Goal: Task Accomplishment & Management: Complete application form

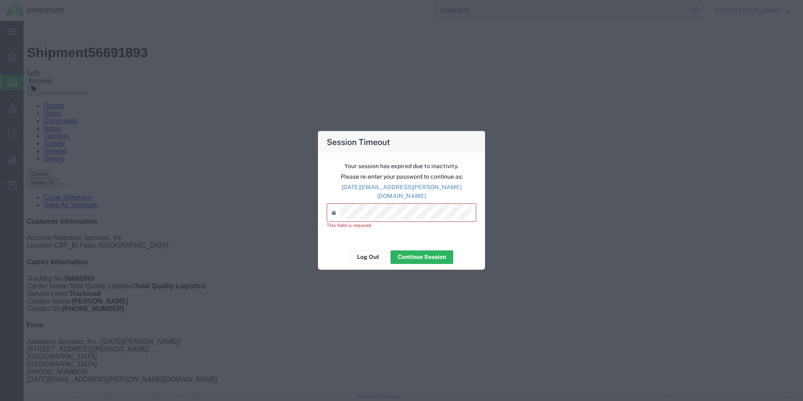
drag, startPoint x: 638, startPoint y: 141, endPoint x: 630, endPoint y: 144, distance: 9.3
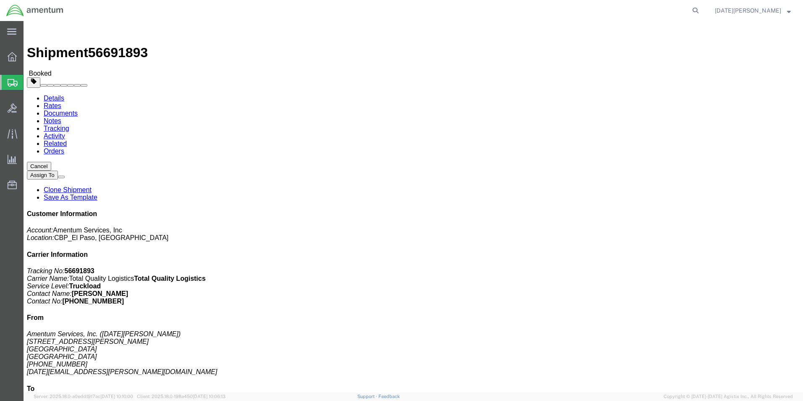
click link "Notes"
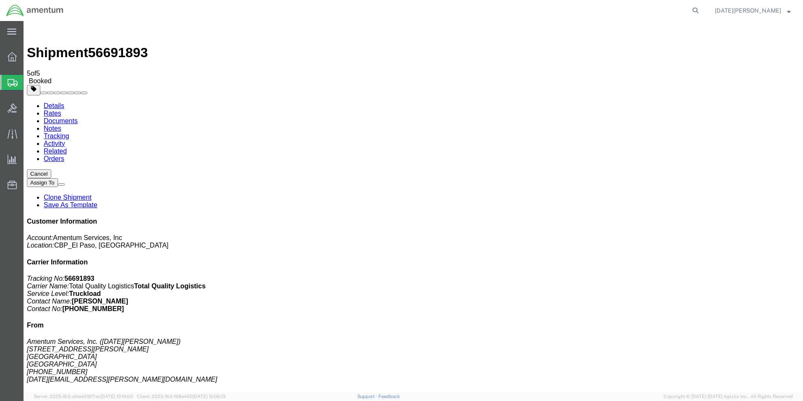
drag, startPoint x: 139, startPoint y: 77, endPoint x: 116, endPoint y: 56, distance: 31.5
click at [78, 117] on link "Documents" at bounding box center [61, 120] width 34 height 7
click at [61, 125] on link "Notes" at bounding box center [53, 128] width 18 height 7
drag, startPoint x: 295, startPoint y: 275, endPoint x: 247, endPoint y: 226, distance: 68.3
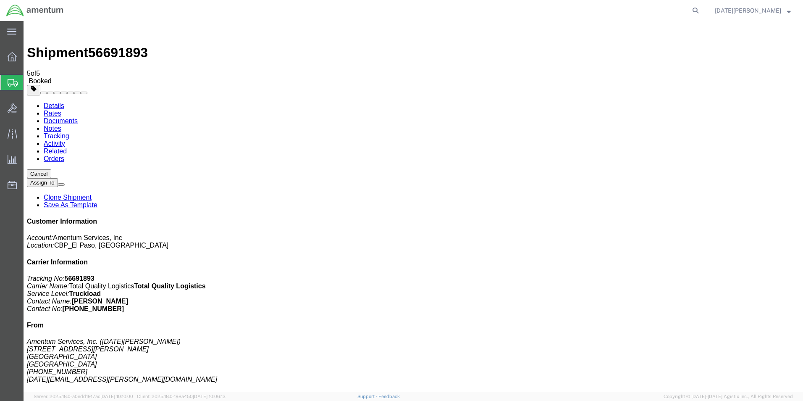
click at [0, 0] on span "Create from Template" at bounding box center [0, 0] width 0 height 0
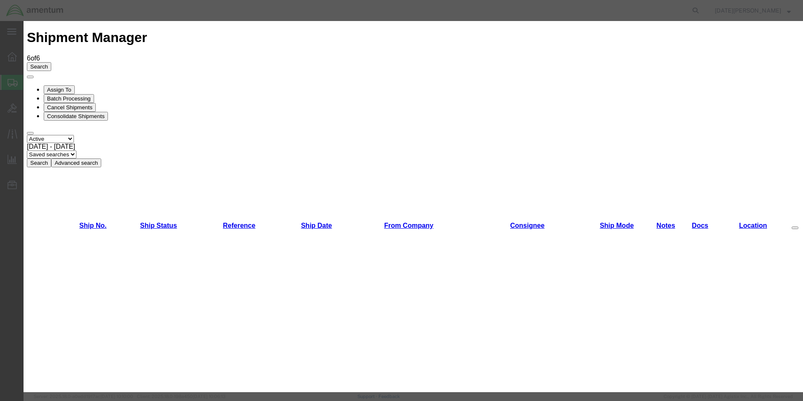
scroll to position [462, 0]
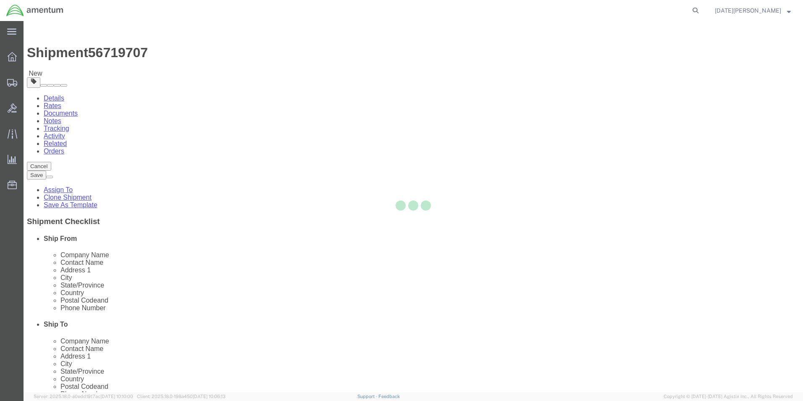
select select "49939"
select select "49930"
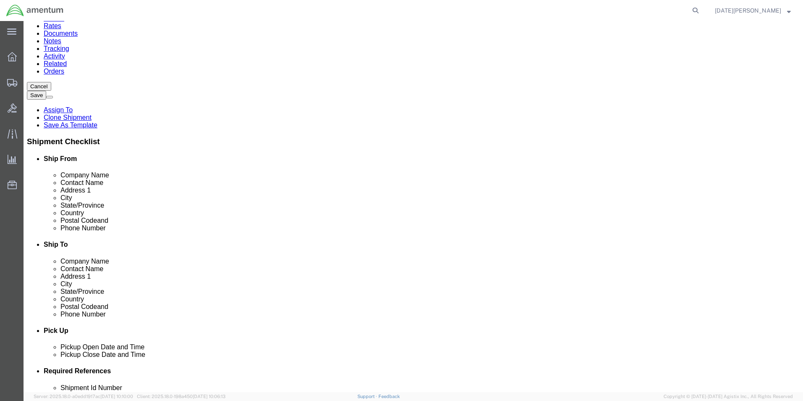
scroll to position [294, 0]
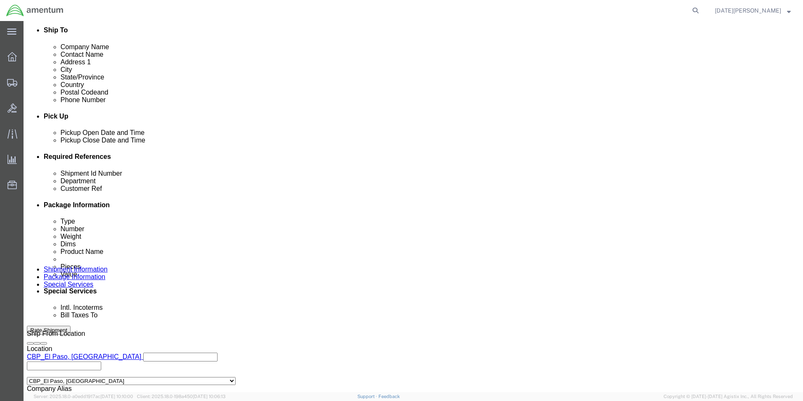
click input "text"
type input "96106"
type input "cbp"
type input "96106"
drag, startPoint x: 333, startPoint y: 223, endPoint x: 279, endPoint y: 227, distance: 53.9
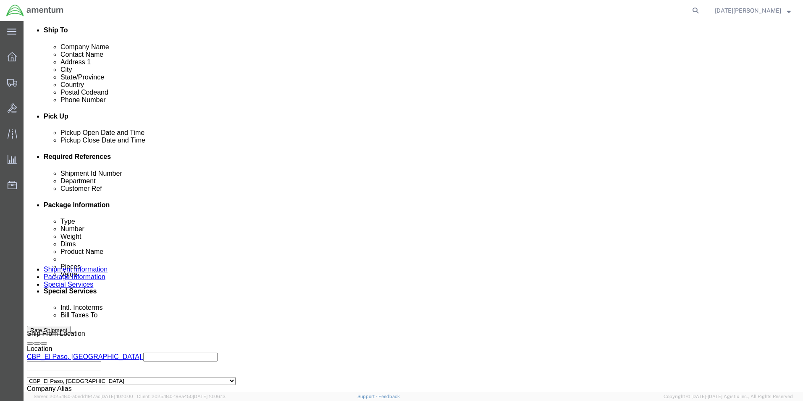
click div "Department cbp"
type input "CBP"
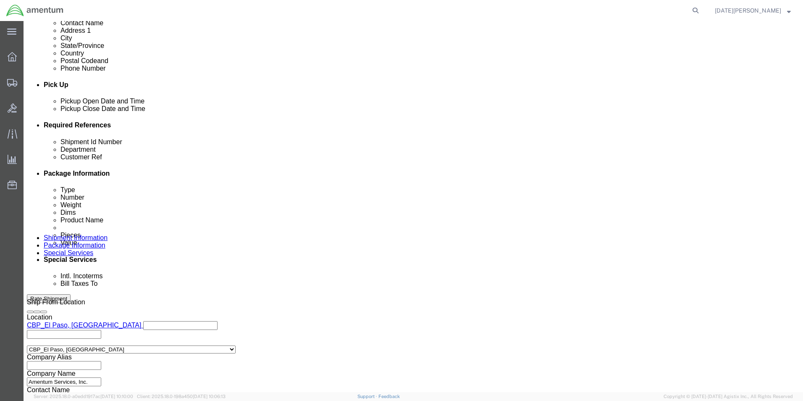
scroll to position [350, 0]
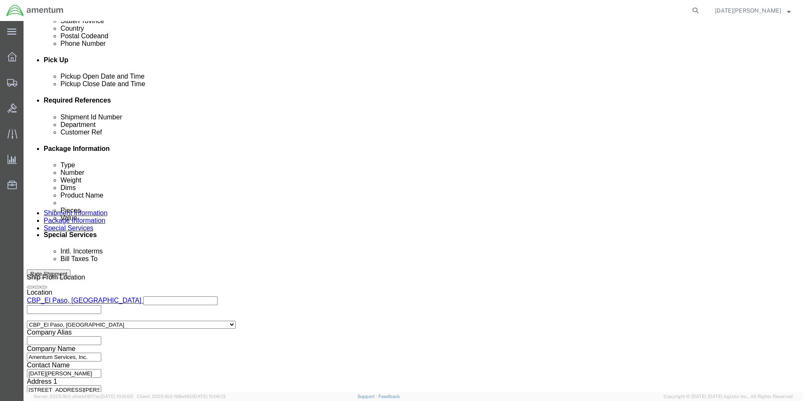
click button "Continue"
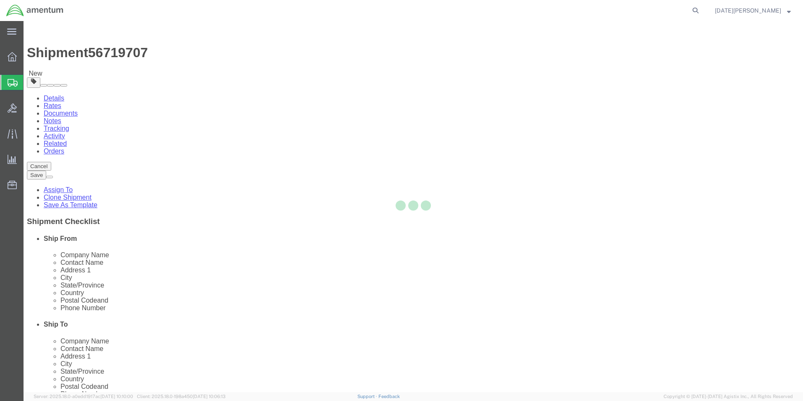
select select "YRPK"
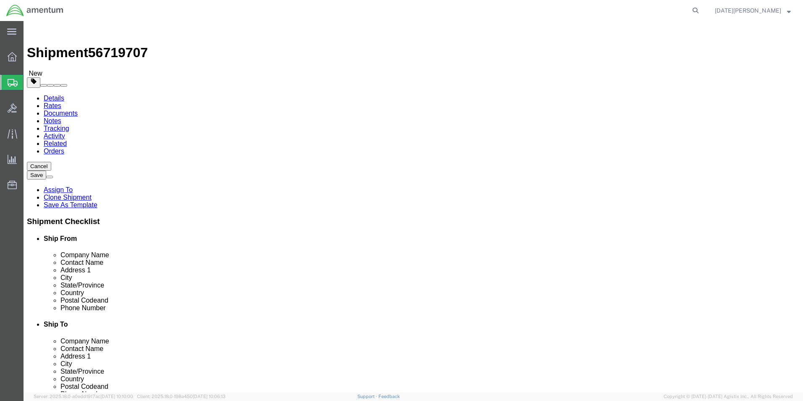
click input "text"
type input "15"
type input "13"
type input "17"
type input "19"
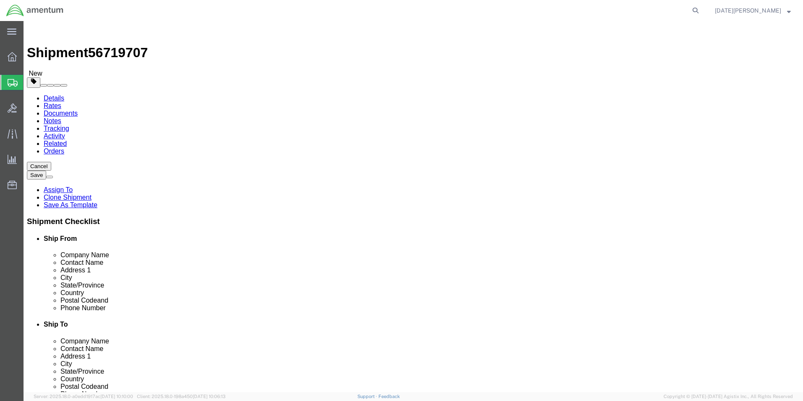
drag, startPoint x: 130, startPoint y: 165, endPoint x: 97, endPoint y: 165, distance: 32.8
click div "Number 1"
type input "3"
click link "Add Content"
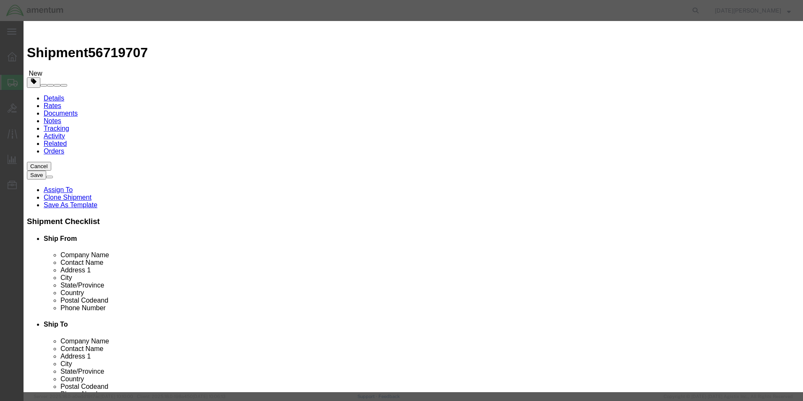
drag, startPoint x: 287, startPoint y: 102, endPoint x: 177, endPoint y: 86, distance: 110.7
click div "Pieces 0 Select Bag Barrels 100Board Feet Bottle Box Blister Pack Carats Can Ca…"
type input "6"
click select "Select Bag Barrels 100Board Feet Bottle Box Blister Pack Carats Can Capsule Car…"
select select "BOX"
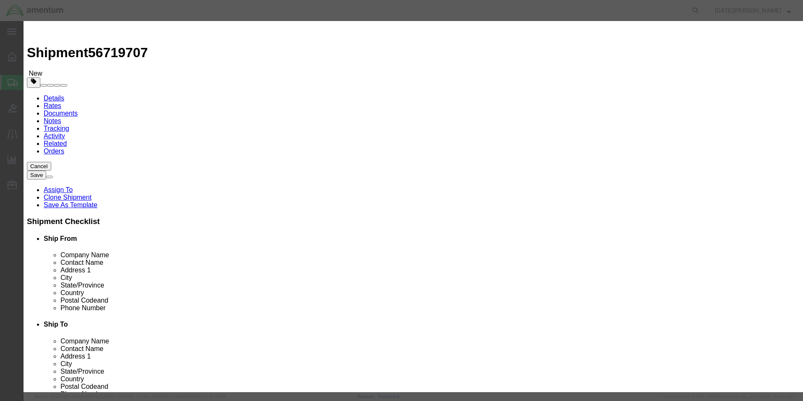
click select "Select Bag Barrels 100Board Feet Bottle Box Blister Pack Carats Can Capsule Car…"
drag, startPoint x: 286, startPoint y: 94, endPoint x: 228, endPoint y: 98, distance: 58.1
click div "Total Value Select ADP AED AFN ALL AMD AOA ARS ATS AUD AWG AZN BAM BBD BDT BGL …"
type input "1"
type input "600"
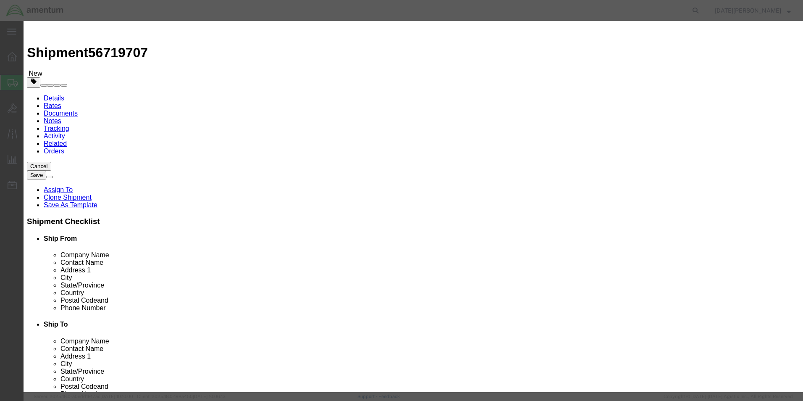
select select "USD"
click input "text"
type input "ULTRA WIPES"
click button "Save & Close"
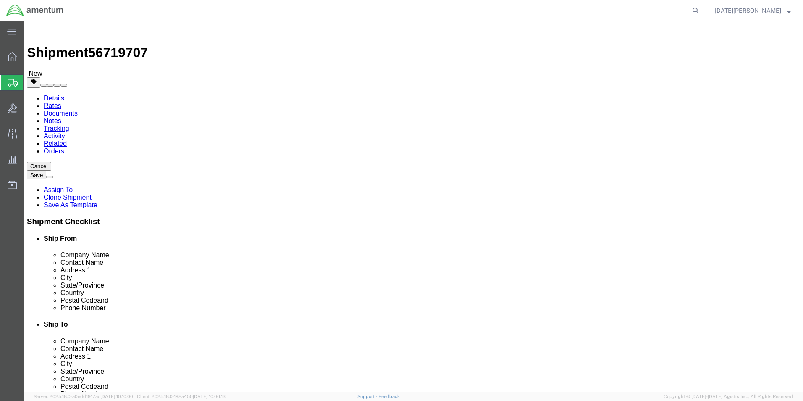
click button "Rate Shipment"
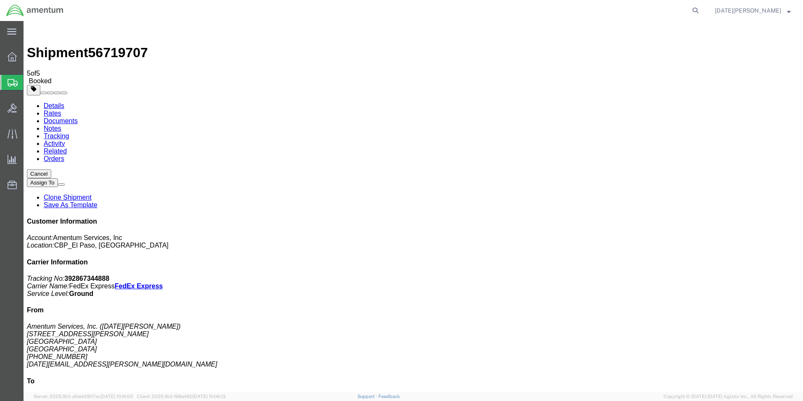
click at [0, 0] on span "Create from Template" at bounding box center [0, 0] width 0 height 0
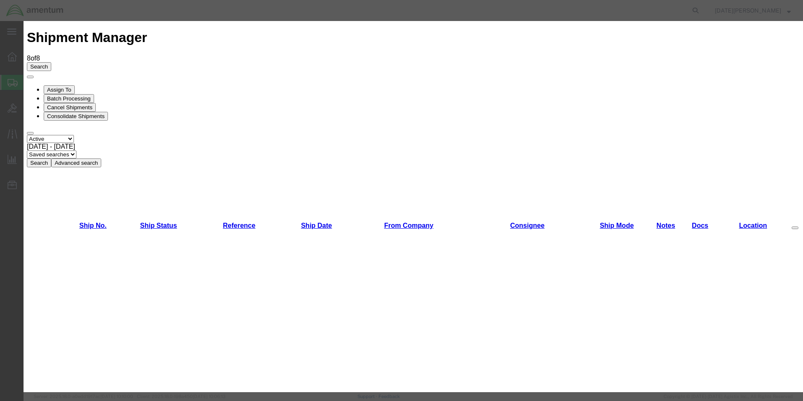
scroll to position [378, 0]
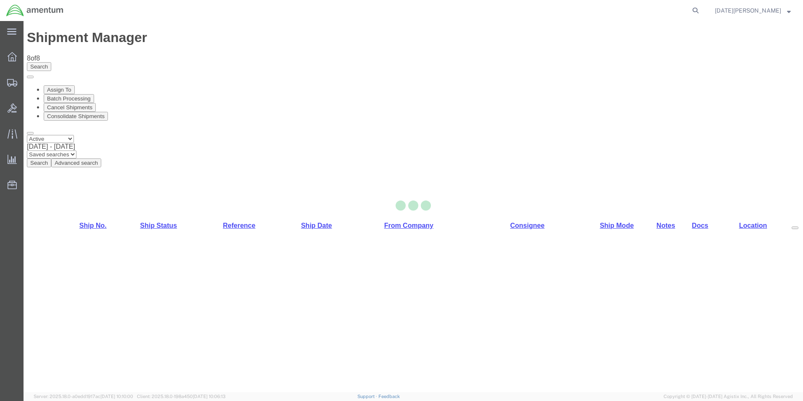
select select "49939"
select select "49927"
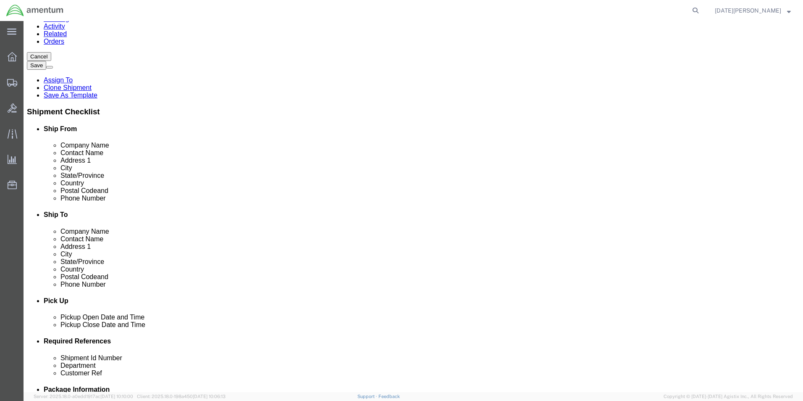
scroll to position [252, 0]
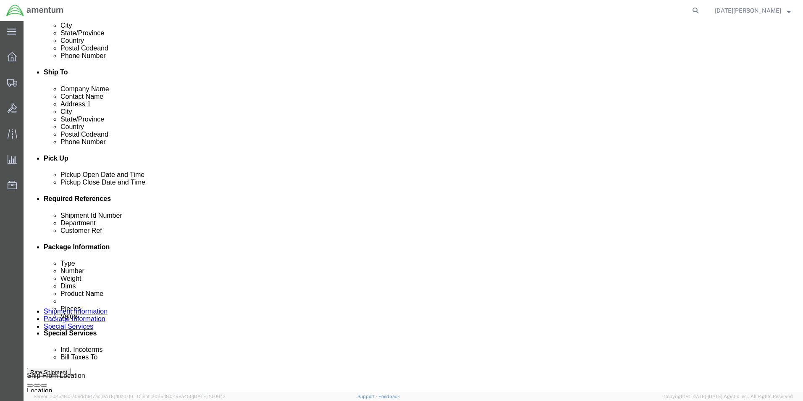
click input "text"
type input "96107"
type input "CBP"
type input "96107"
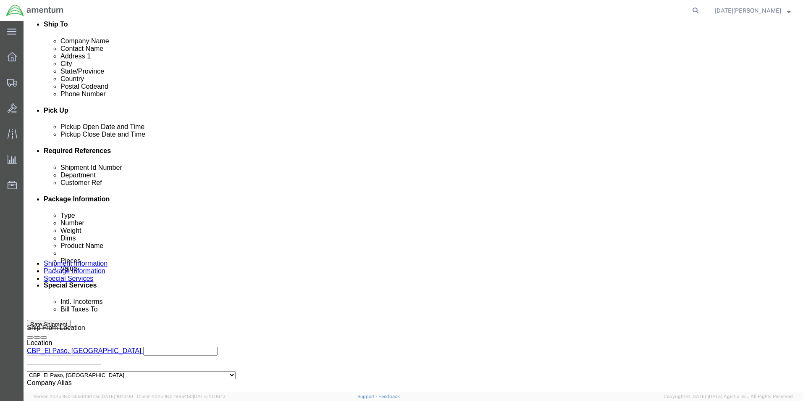
scroll to position [350, 0]
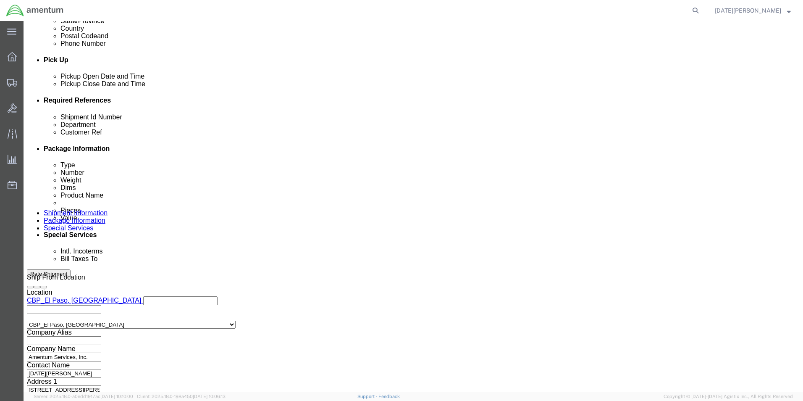
click button "Continue"
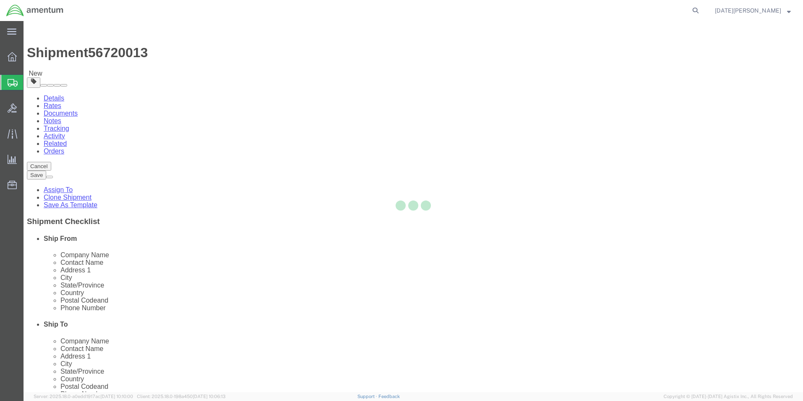
select select "YRPK"
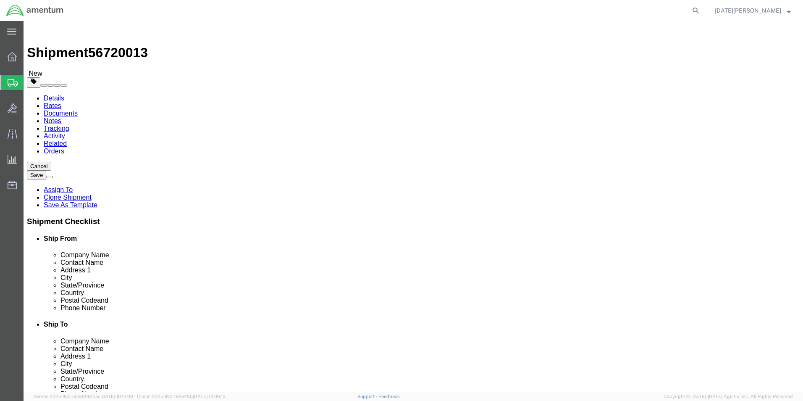
click input "text"
type input "18"
type input "12"
type input "59"
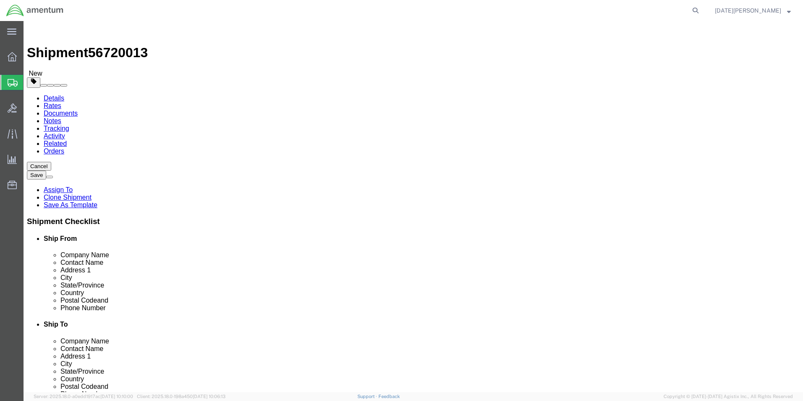
click span
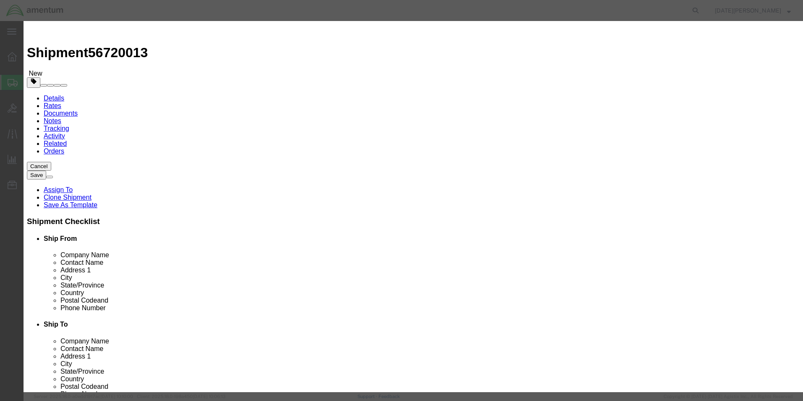
click input "text"
type input "TURBO OIL"
type input "24"
type input "350"
select select "USD"
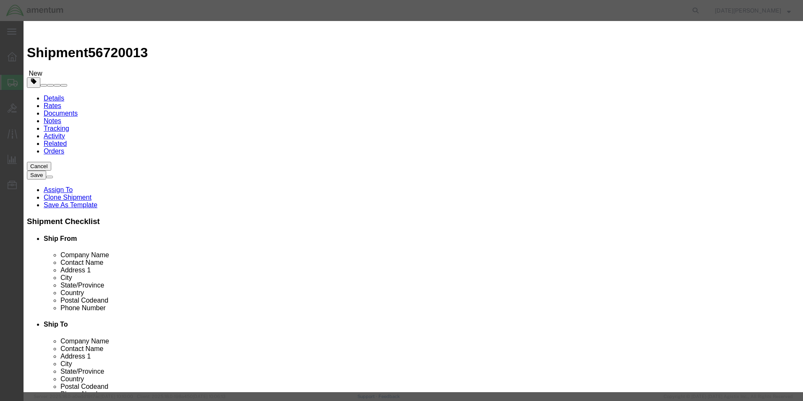
click button "Save & Close"
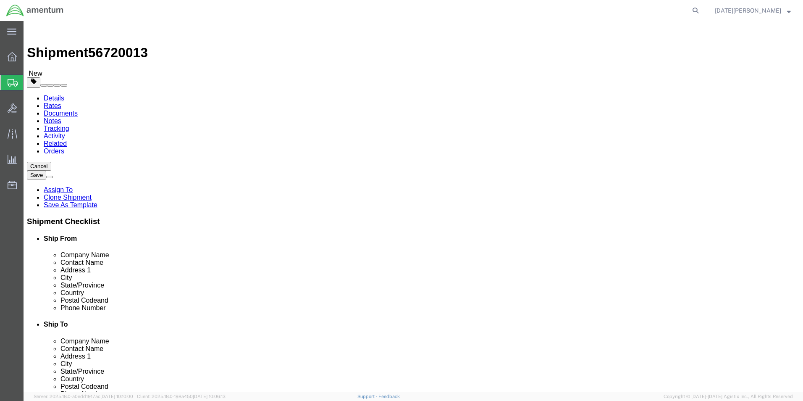
click button "Rate Shipment"
